Goal: Communication & Community: Participate in discussion

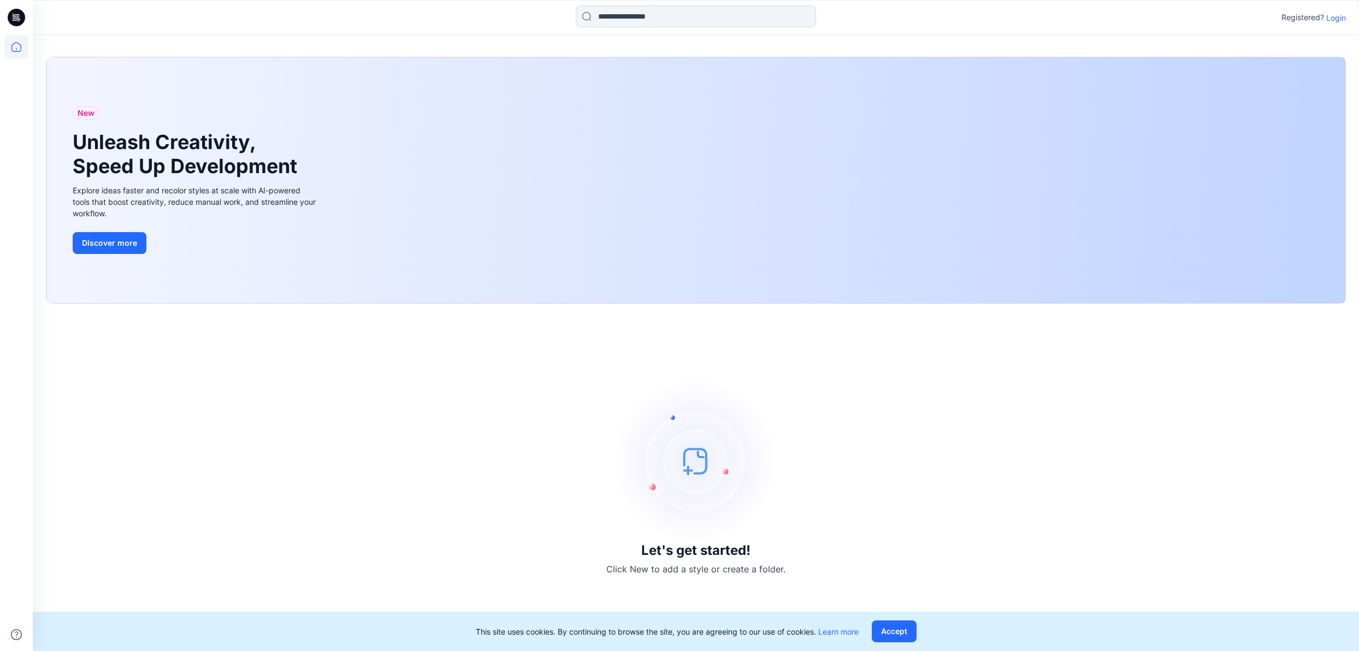
click at [1336, 16] on p "Login" at bounding box center [1336, 17] width 20 height 11
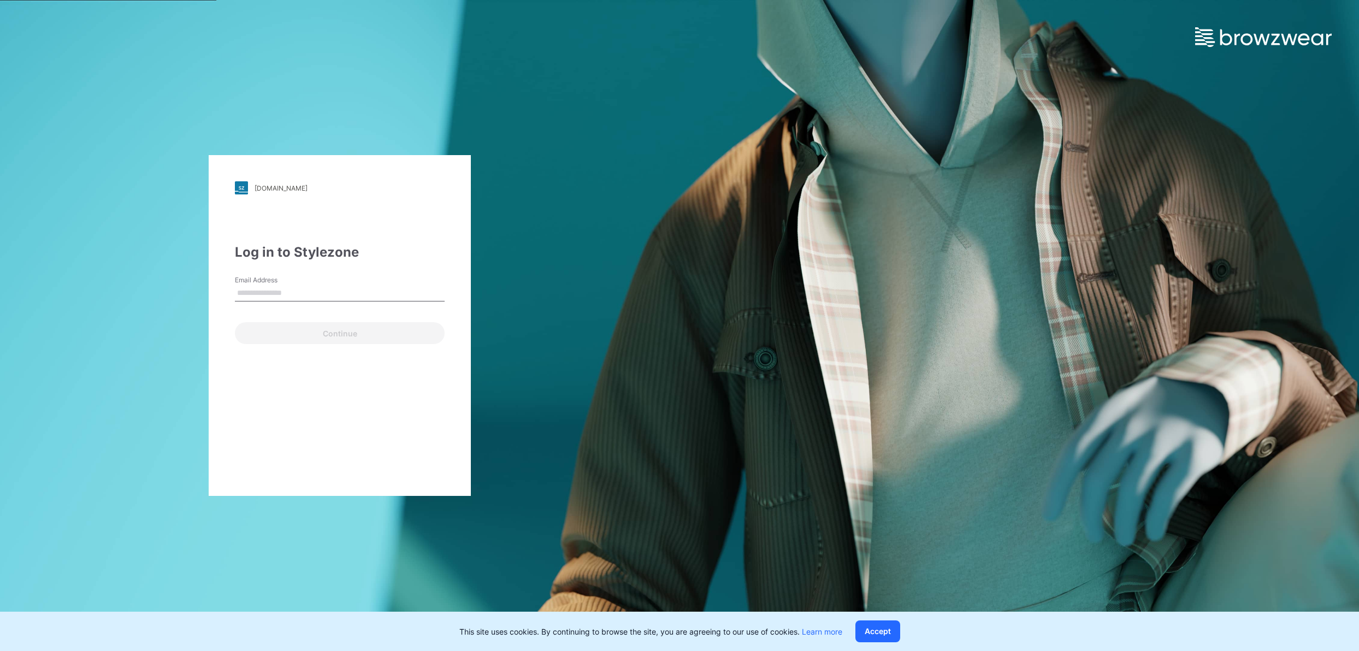
click at [333, 290] on input "Email Address" at bounding box center [340, 293] width 210 height 16
type input "**********"
click at [322, 339] on button "Continue" at bounding box center [340, 333] width 210 height 22
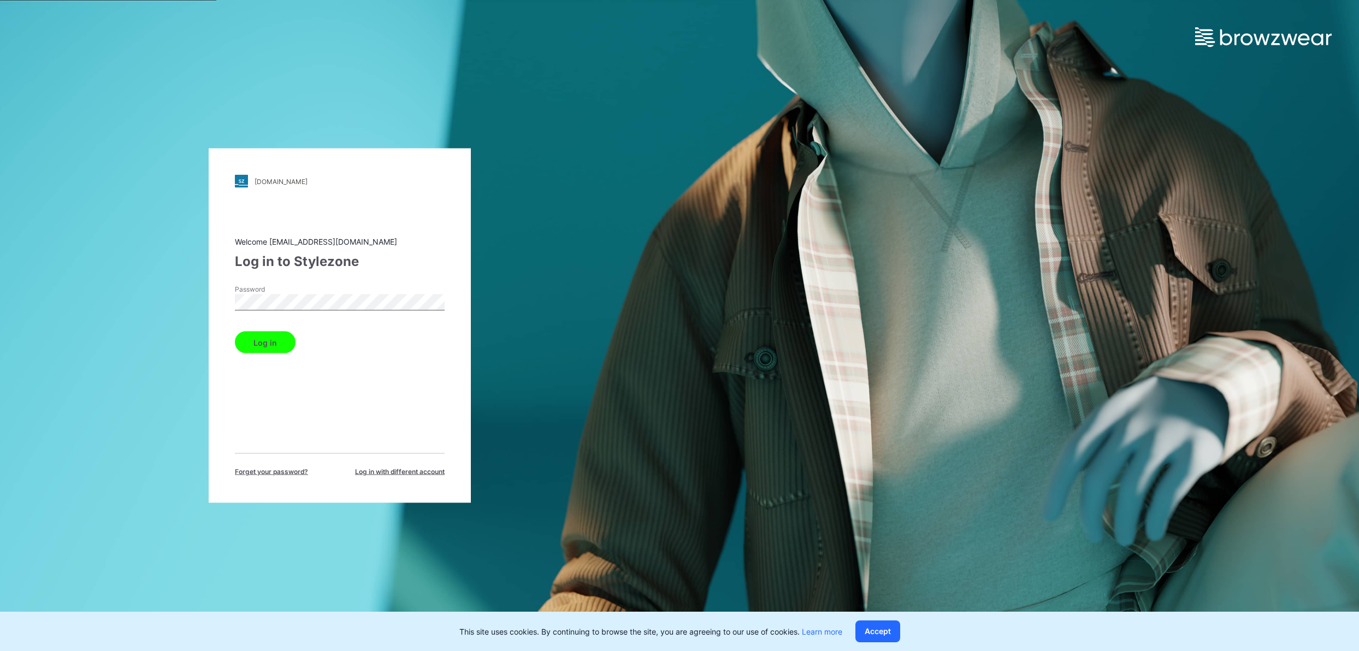
click at [235, 332] on button "Log in" at bounding box center [265, 343] width 61 height 22
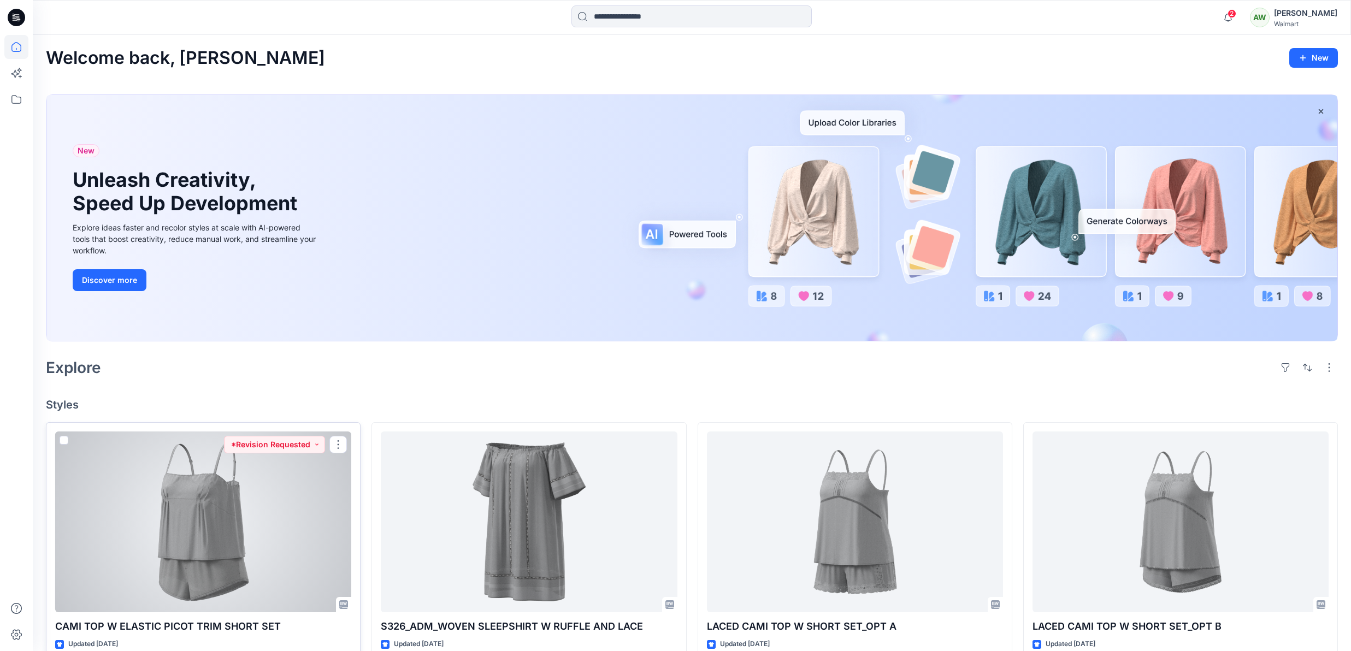
click at [258, 495] on div at bounding box center [203, 521] width 296 height 181
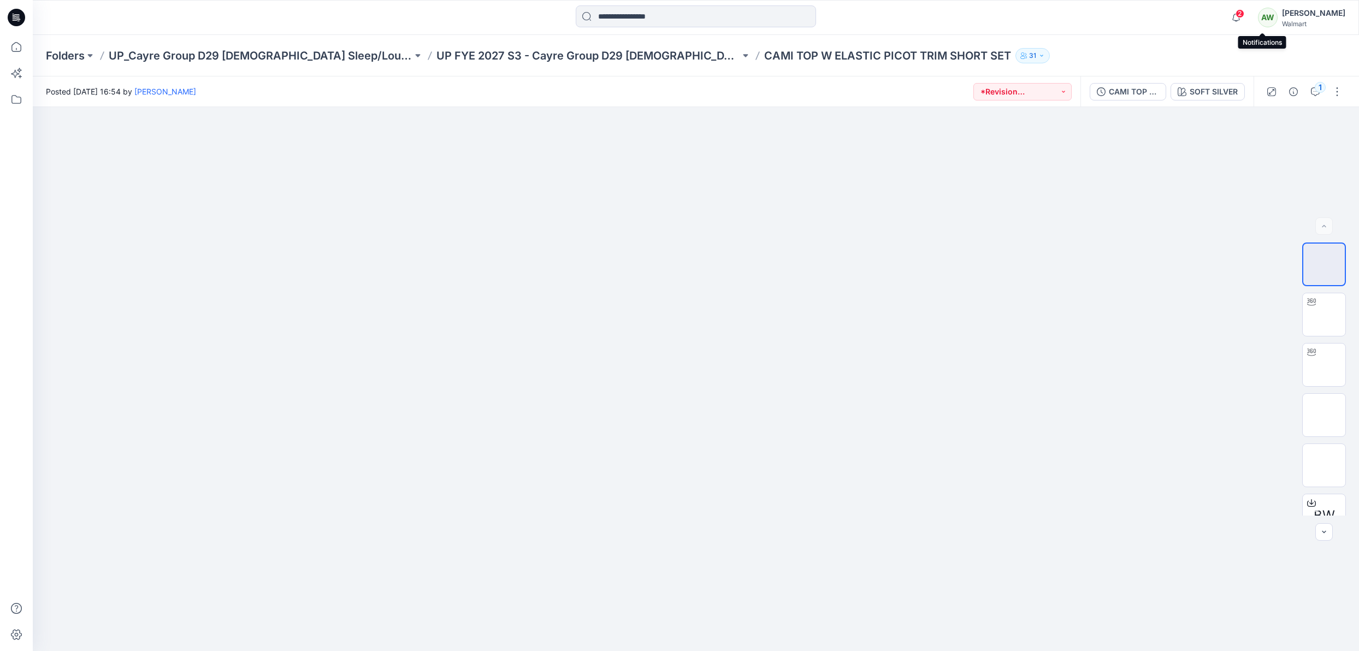
click at [1244, 14] on span "2" at bounding box center [1239, 13] width 9 height 9
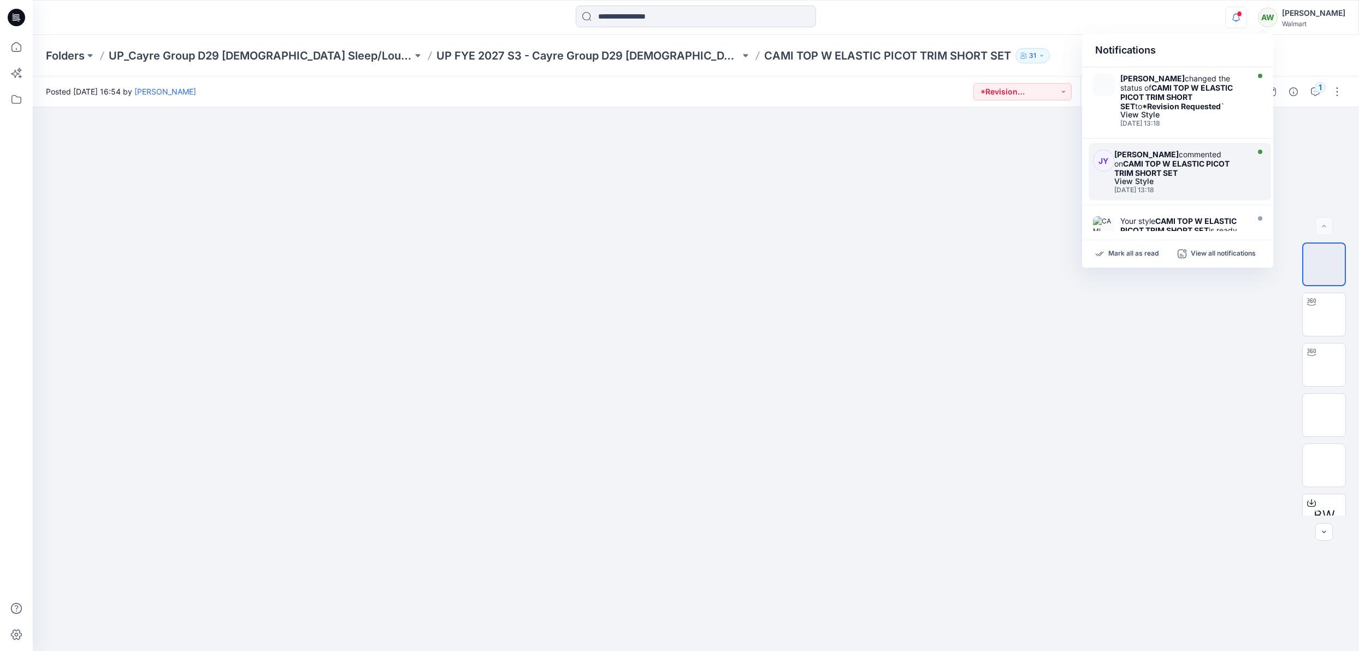
click at [1240, 176] on div "[PERSON_NAME] commented on CAMI TOP W ELASTIC PICOT TRIM SHORT SET" at bounding box center [1179, 164] width 131 height 28
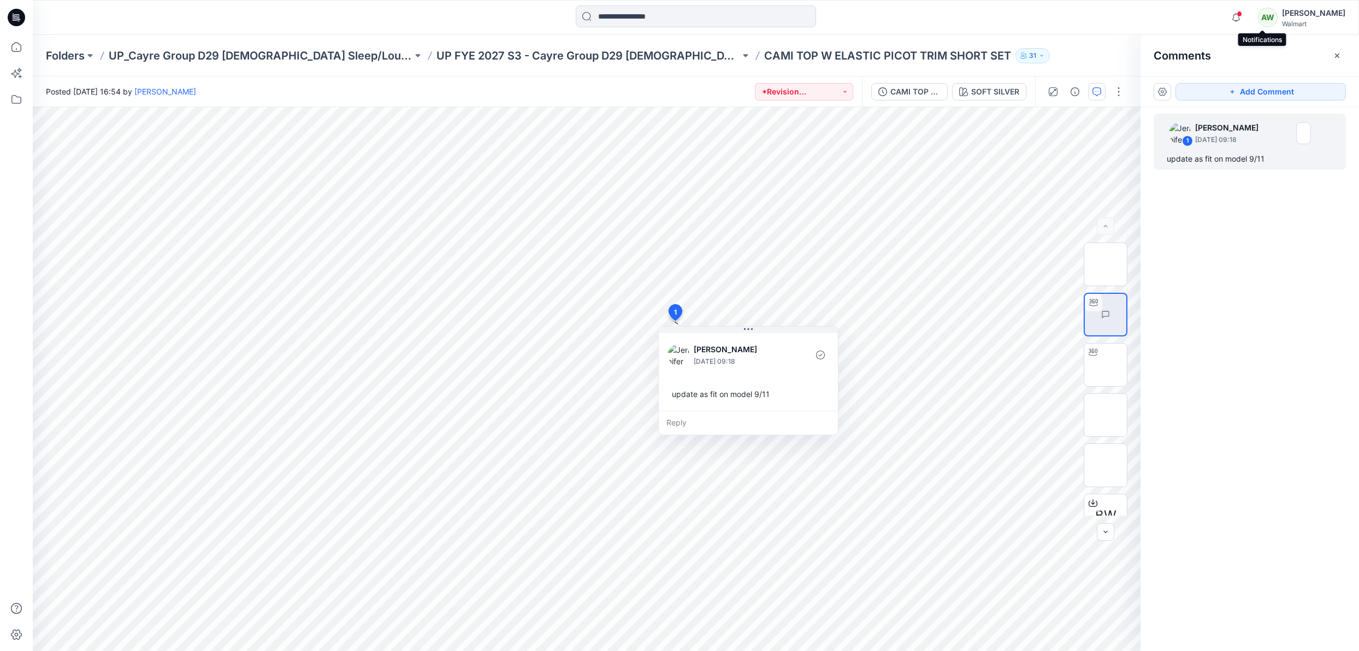
click at [1242, 15] on span at bounding box center [1238, 14] width 5 height 6
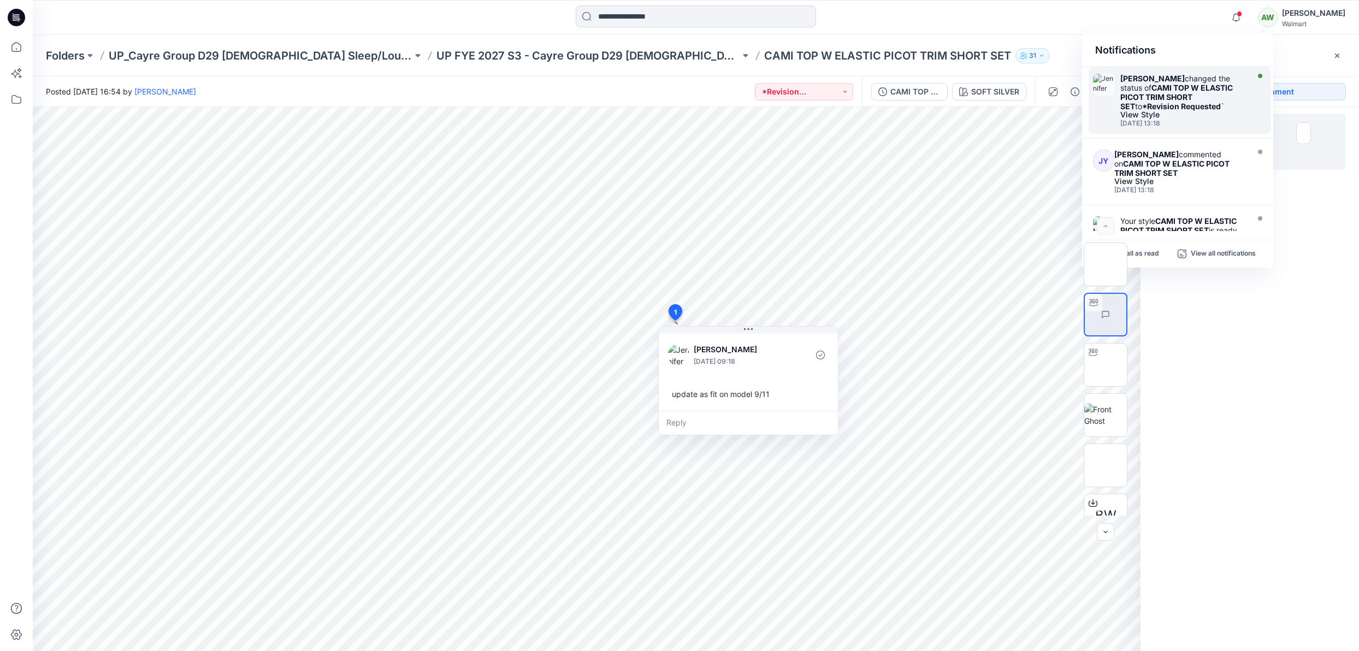
click at [1214, 93] on div "[PERSON_NAME] changed the status of CAMI TOP W ELASTIC PICOT TRIM SHORT SET to …" at bounding box center [1183, 92] width 126 height 37
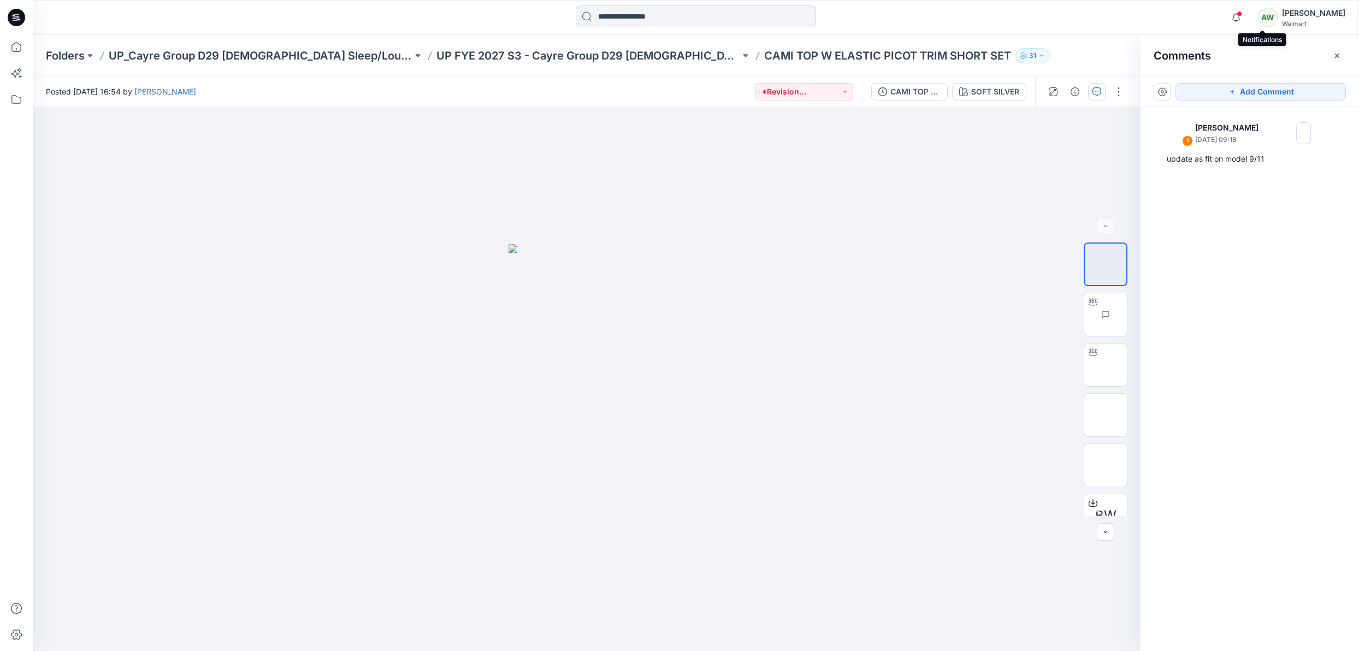
click at [1242, 14] on span at bounding box center [1238, 14] width 5 height 6
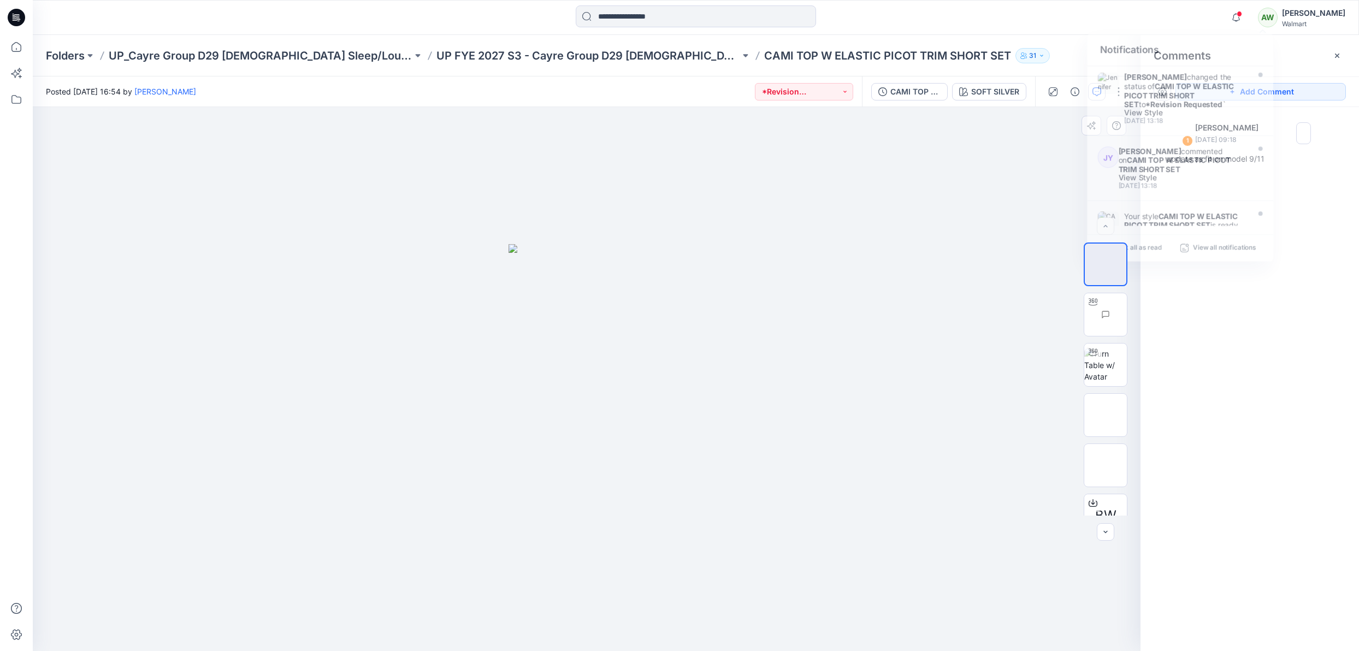
click at [962, 201] on div at bounding box center [587, 379] width 1108 height 544
